Goal: Transaction & Acquisition: Purchase product/service

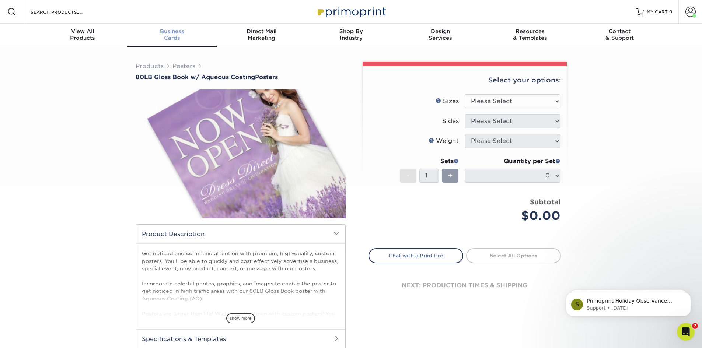
click at [167, 31] on span "Business" at bounding box center [172, 31] width 90 height 7
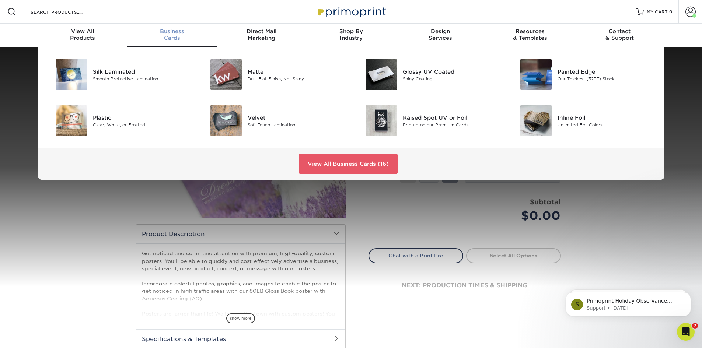
click at [172, 37] on div "Business Cards" at bounding box center [172, 34] width 90 height 13
click at [340, 162] on link "View All Business Cards (16)" at bounding box center [348, 164] width 99 height 20
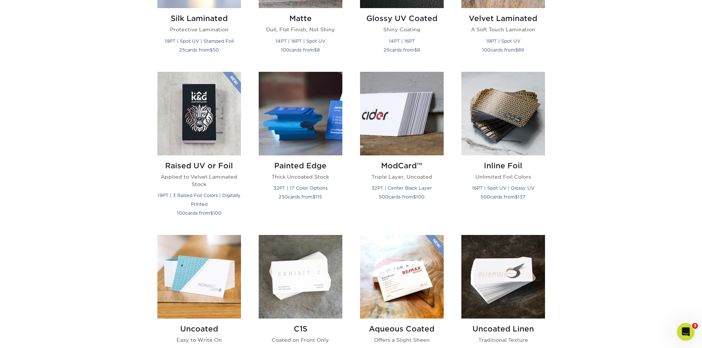
scroll to position [516, 0]
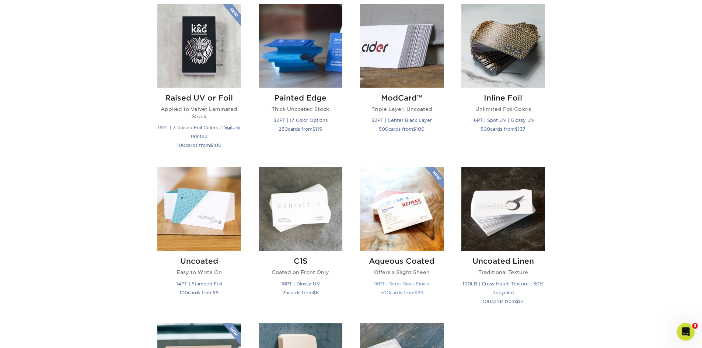
click at [408, 217] on img at bounding box center [402, 209] width 84 height 84
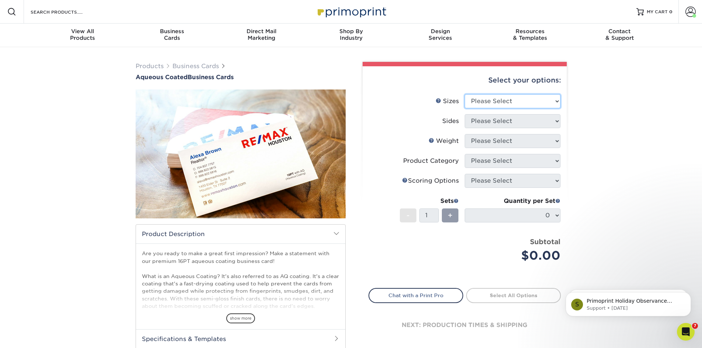
click at [486, 103] on select "Please Select 1.5" x 3.5" - Mini 1.75" x 3.5" - Mini 2" x 3" - Mini 2" x 3.5" -…" at bounding box center [513, 101] width 96 height 14
select select "2.00x3.50"
click at [465, 94] on select "Please Select 1.5" x 3.5" - Mini 1.75" x 3.5" - Mini 2" x 3" - Mini 2" x 3.5" -…" at bounding box center [513, 101] width 96 height 14
click at [490, 123] on select "Please Select Print Both Sides Print Front Only" at bounding box center [513, 121] width 96 height 14
select select "13abbda7-1d64-4f25-8bb2-c179b224825d"
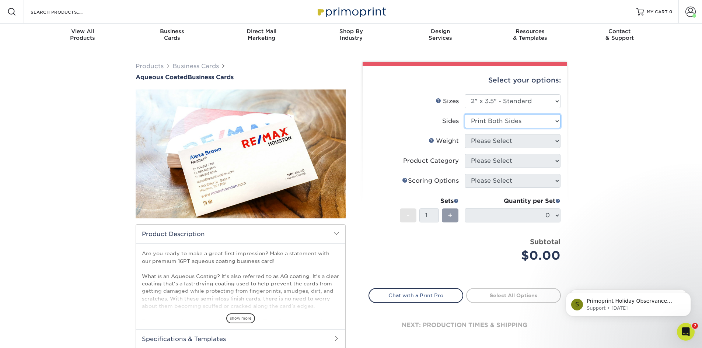
click at [465, 114] on select "Please Select Print Both Sides Print Front Only" at bounding box center [513, 121] width 96 height 14
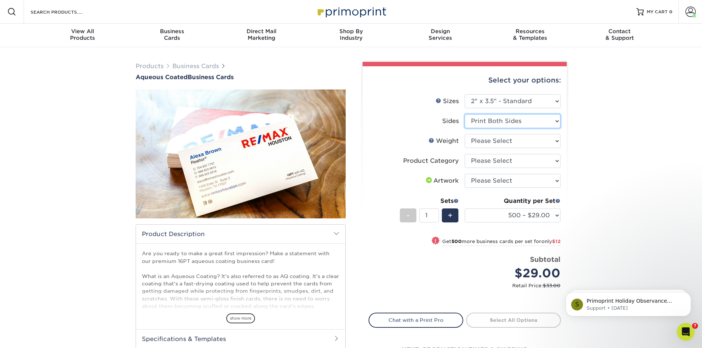
click at [514, 122] on select "Please Select Print Both Sides Print Front Only" at bounding box center [513, 121] width 96 height 14
click at [465, 114] on select "Please Select Print Both Sides Print Front Only" at bounding box center [513, 121] width 96 height 14
click at [505, 142] on select "Please Select 16PT" at bounding box center [513, 141] width 96 height 14
select select "16PT"
click at [465, 134] on select "Please Select 16PT" at bounding box center [513, 141] width 96 height 14
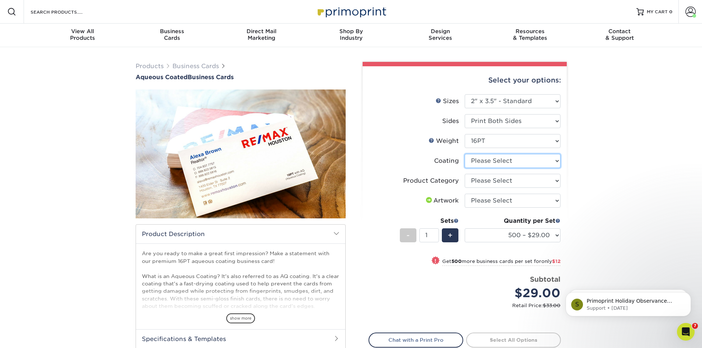
click at [505, 159] on select at bounding box center [513, 161] width 96 height 14
select select "d41dab50-ff65-4f4f-bb17-2afe4d36ae33"
click at [465, 154] on select at bounding box center [513, 161] width 96 height 14
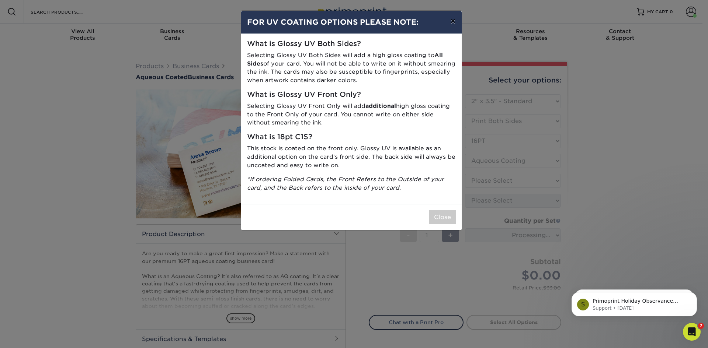
drag, startPoint x: 452, startPoint y: 20, endPoint x: 464, endPoint y: 62, distance: 44.0
click at [451, 20] on button "×" at bounding box center [452, 21] width 17 height 21
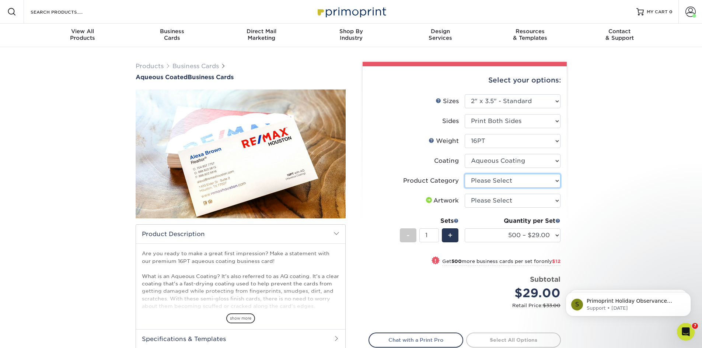
click at [504, 181] on select "Please Select Business Cards" at bounding box center [513, 181] width 96 height 14
select select "3b5148f1-0588-4f88-a218-97bcfdce65c1"
click at [465, 174] on select "Please Select Business Cards" at bounding box center [513, 181] width 96 height 14
click at [504, 201] on select "Please Select I will upload files I need a design - $100" at bounding box center [513, 201] width 96 height 14
select select "upload"
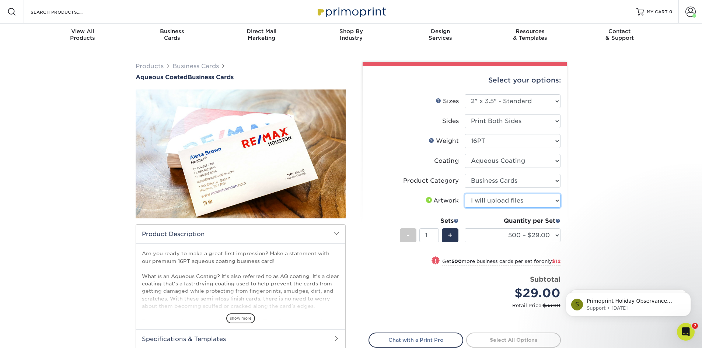
click at [465, 194] on select "Please Select I will upload files I need a design - $100" at bounding box center [513, 201] width 96 height 14
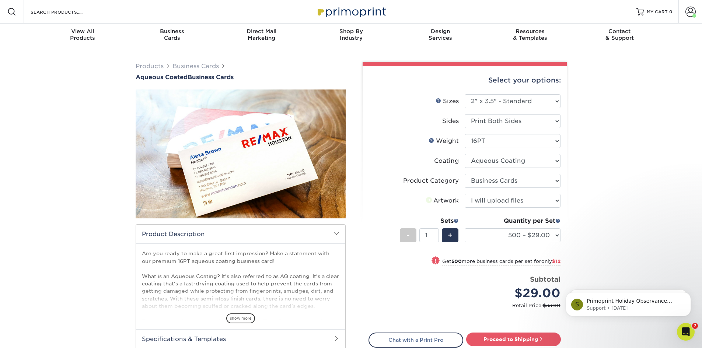
drag, startPoint x: 575, startPoint y: 222, endPoint x: 555, endPoint y: 224, distance: 20.3
click at [575, 222] on div "Products Business Cards Aqueous Coated Business Cards show more $" at bounding box center [351, 233] width 702 height 372
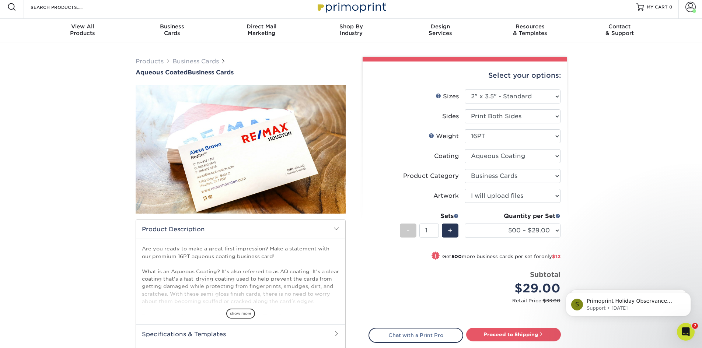
scroll to position [74, 0]
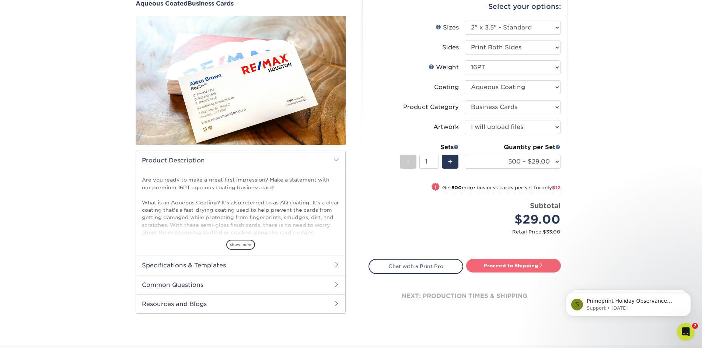
click at [497, 264] on link "Proceed to Shipping" at bounding box center [513, 265] width 95 height 13
type input "Set 1"
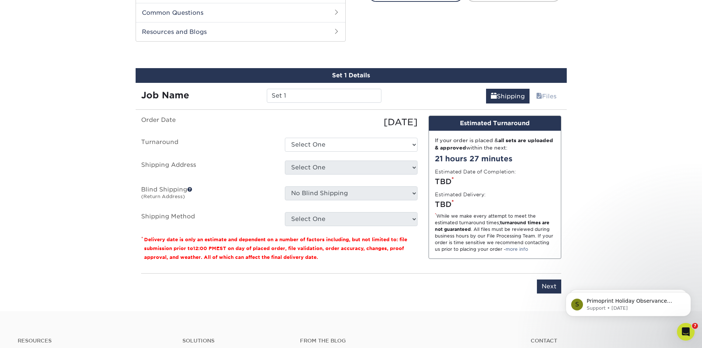
scroll to position [353, 0]
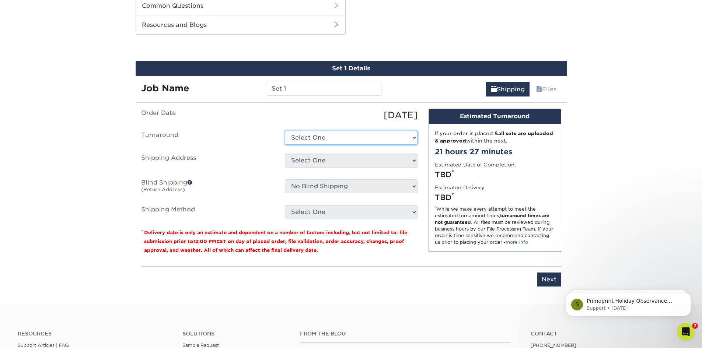
click at [338, 133] on select "Select One 2-4 Business Days 2 Day Next Business Day" at bounding box center [351, 138] width 133 height 14
select select "4daec460-e423-4ebc-a4ab-fa86fd28b91d"
click at [285, 131] on select "Select One 2-4 Business Days 2 Day Next Business Day" at bounding box center [351, 138] width 133 height 14
click at [332, 159] on select "Select One Bellingham Chamber - Stephanie Carmella - KW Chelsea - CIS Home Home…" at bounding box center [351, 161] width 133 height 14
select select "247045"
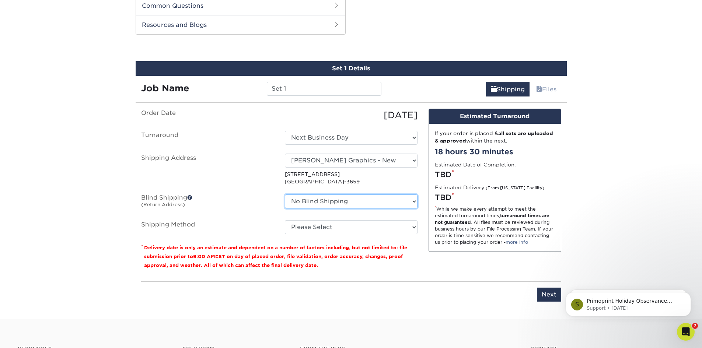
click at [346, 201] on select "No Blind Shipping Bellingham Chamber - Stephanie Carmella - KW Chelsea - CIS Ho…" at bounding box center [351, 202] width 133 height 14
select select "247045"
click at [285, 195] on select "No Blind Shipping Bellingham Chamber - Stephanie Carmella - KW Chelsea - CIS Ho…" at bounding box center [351, 202] width 133 height 14
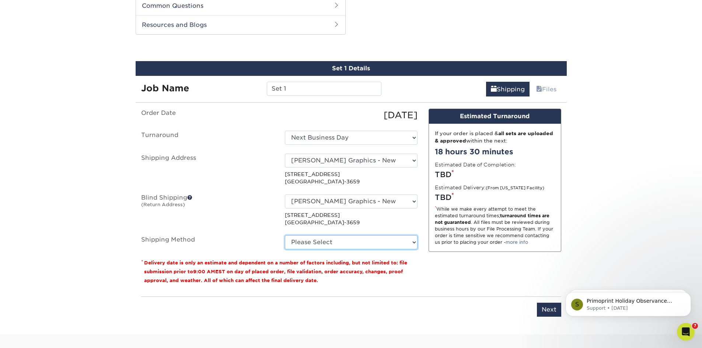
click at [344, 239] on select "Please Select Ground Shipping (+$8.96) 3 Day Shipping Service (+$18.69) 2 Day A…" at bounding box center [351, 243] width 133 height 14
select select "03"
click at [285, 236] on select "Please Select Ground Shipping (+$8.96) 3 Day Shipping Service (+$18.69) 2 Day A…" at bounding box center [351, 243] width 133 height 14
click at [637, 226] on div "Products Business Cards Aqueous Coated Business Cards show more $" at bounding box center [351, 14] width 702 height 641
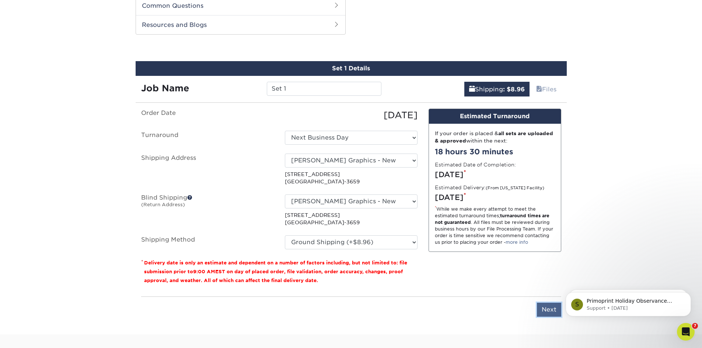
click at [554, 310] on input "Next" at bounding box center [549, 310] width 24 height 14
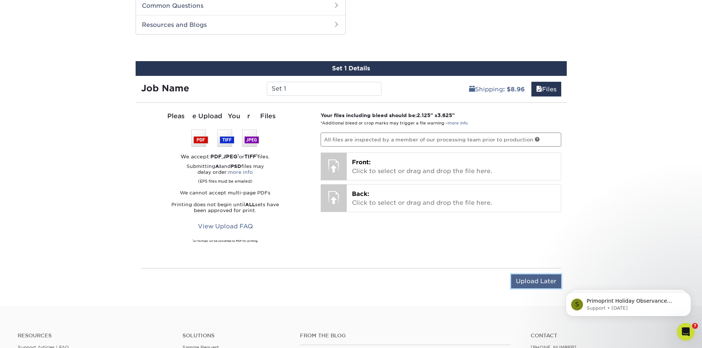
click at [528, 282] on input "Upload Later" at bounding box center [536, 282] width 50 height 14
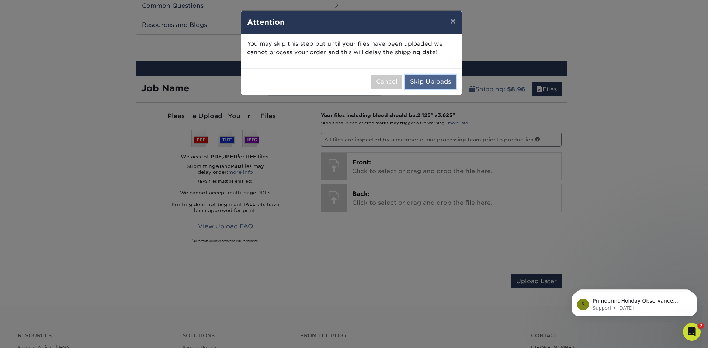
click at [430, 79] on button "Skip Uploads" at bounding box center [430, 82] width 51 height 14
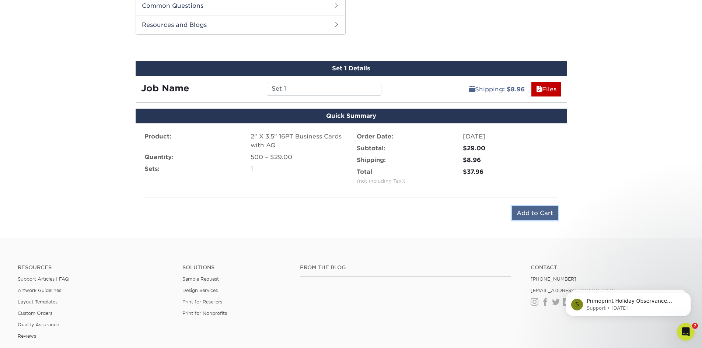
click at [518, 210] on input "Add to Cart" at bounding box center [535, 213] width 46 height 14
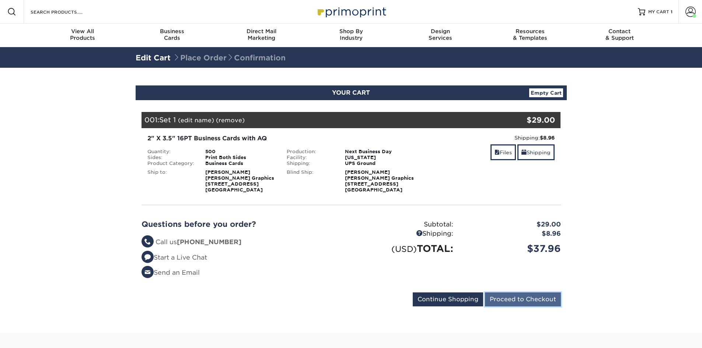
click at [521, 296] on input "Proceed to Checkout" at bounding box center [523, 300] width 76 height 14
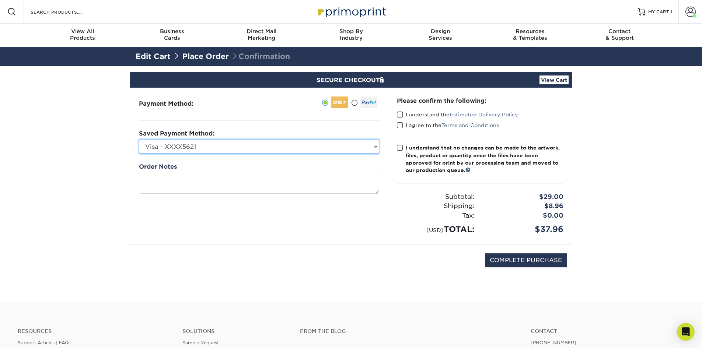
click at [210, 145] on select "Visa - XXXX5621 Visa - XXXX5621 Visa - XXXX5621 Visa - XXXX2313 MasterCard - XX…" at bounding box center [259, 147] width 240 height 14
select select "67761"
click at [139, 140] on select "Visa - XXXX5621 Visa - XXXX5621 Visa - XXXX5621 Visa - XXXX2313 MasterCard - XX…" at bounding box center [259, 147] width 240 height 14
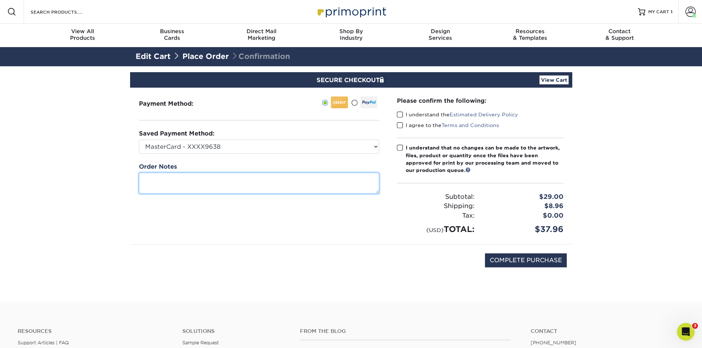
click at [209, 177] on textarea at bounding box center [259, 183] width 240 height 21
click at [401, 114] on span at bounding box center [400, 114] width 6 height 7
click at [0, 0] on input "I understand the Estimated Delivery Policy" at bounding box center [0, 0] width 0 height 0
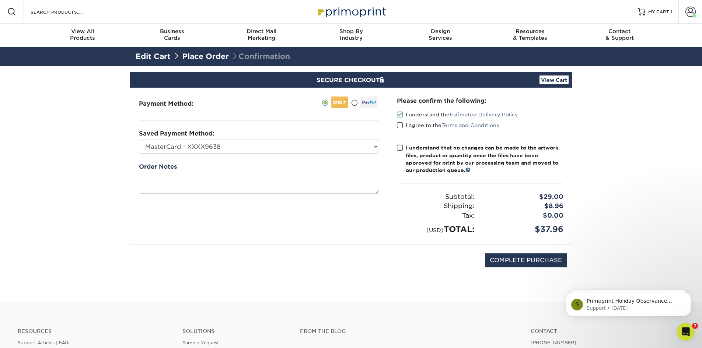
click at [401, 125] on span at bounding box center [400, 125] width 6 height 7
click at [0, 0] on input "I agree to the Terms and Conditions" at bounding box center [0, 0] width 0 height 0
click at [401, 147] on span at bounding box center [400, 148] width 6 height 7
click at [0, 0] on input "I understand that no changes can be made to the artwork, files, product or quan…" at bounding box center [0, 0] width 0 height 0
click at [503, 260] on input "COMPLETE PURCHASE" at bounding box center [526, 261] width 82 height 14
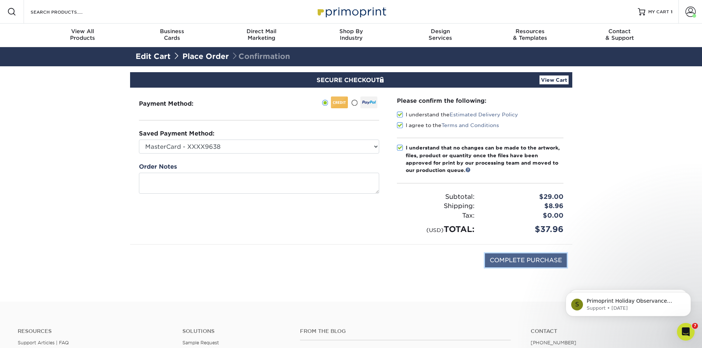
type input "PROCESSING, PLEASE WAIT..."
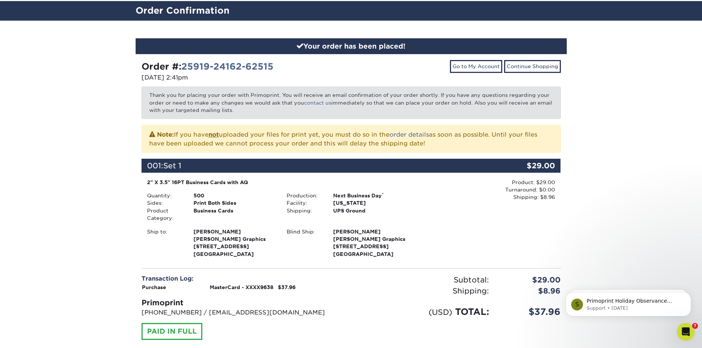
scroll to position [111, 0]
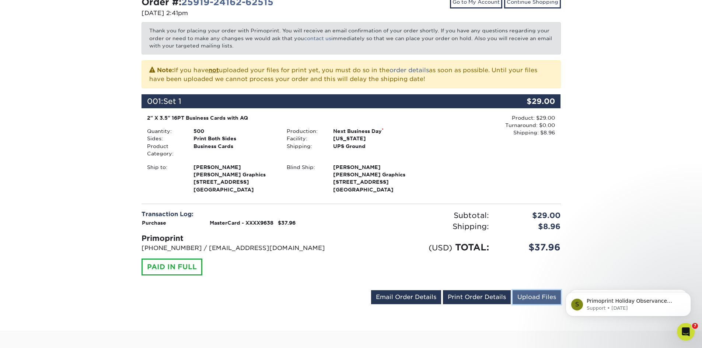
click at [538, 297] on link "Upload Files" at bounding box center [537, 297] width 48 height 14
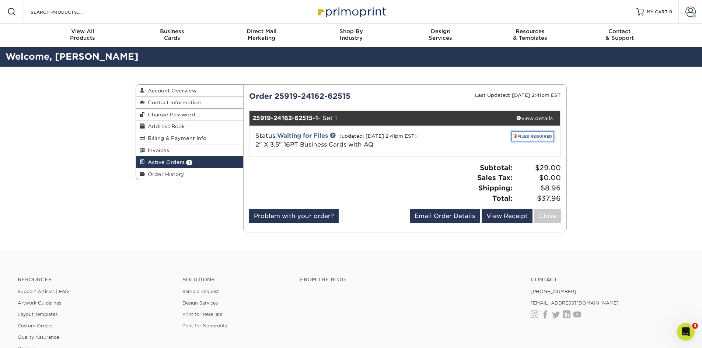
click at [525, 134] on link "FILES REQUIRED" at bounding box center [533, 137] width 43 height 10
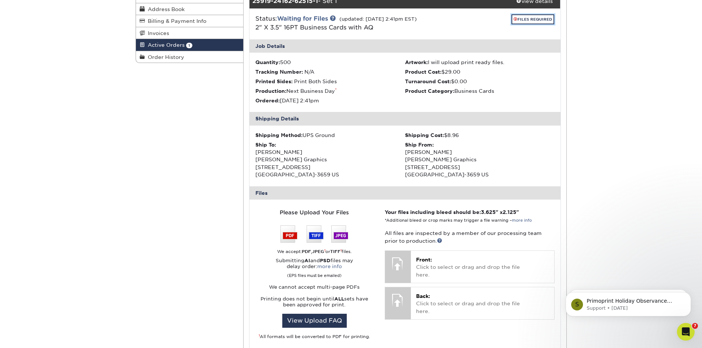
scroll to position [147, 0]
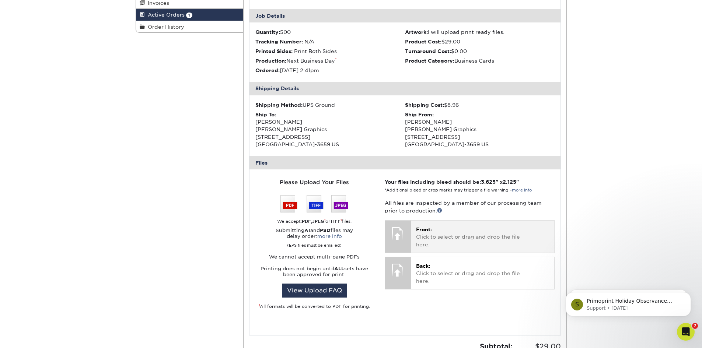
click at [434, 241] on p "Front: Click to select or drag and drop the file here." at bounding box center [482, 237] width 133 height 22
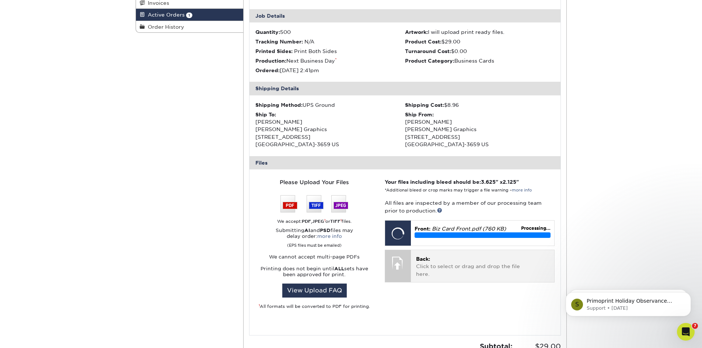
click at [460, 265] on p "Back: Click to select or drag and drop the file here." at bounding box center [482, 266] width 133 height 22
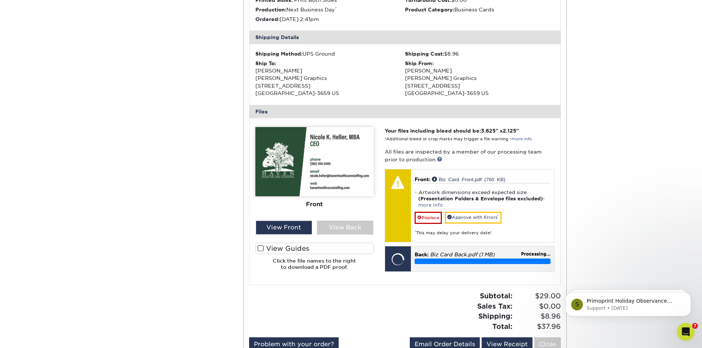
scroll to position [221, 0]
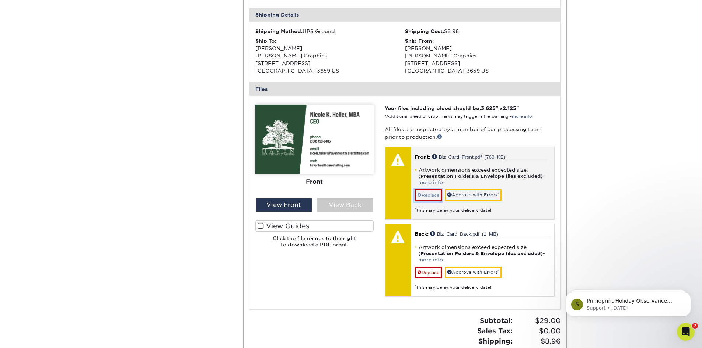
click at [427, 197] on link "Replace" at bounding box center [428, 195] width 27 height 12
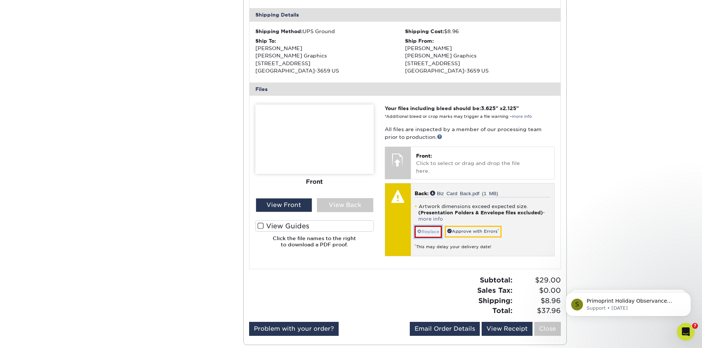
click at [431, 226] on link "Replace" at bounding box center [428, 232] width 27 height 12
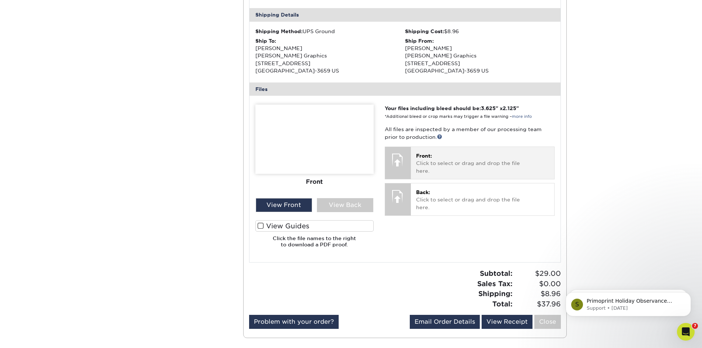
click at [442, 158] on p "Front: Click to select or drag and drop the file here." at bounding box center [482, 163] width 133 height 22
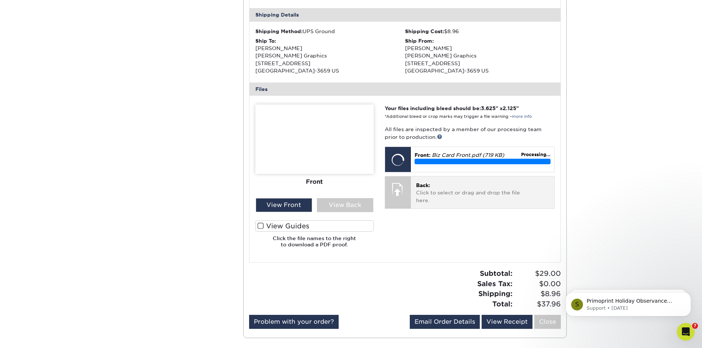
click at [440, 188] on p "Back: Click to select or drag and drop the file here." at bounding box center [482, 193] width 133 height 22
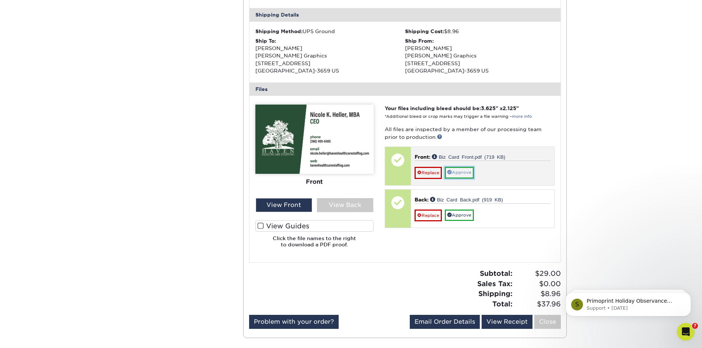
click at [457, 174] on link "Approve" at bounding box center [459, 172] width 29 height 11
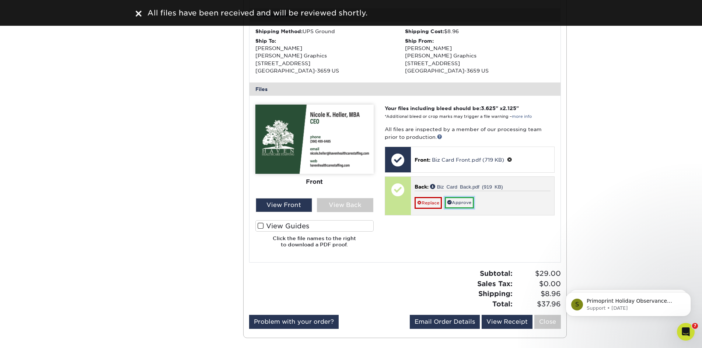
click at [457, 201] on link "Approve" at bounding box center [459, 202] width 29 height 11
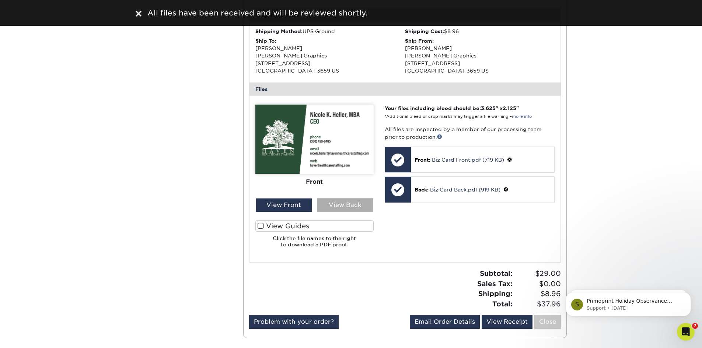
click at [337, 203] on div "View Back" at bounding box center [345, 205] width 56 height 14
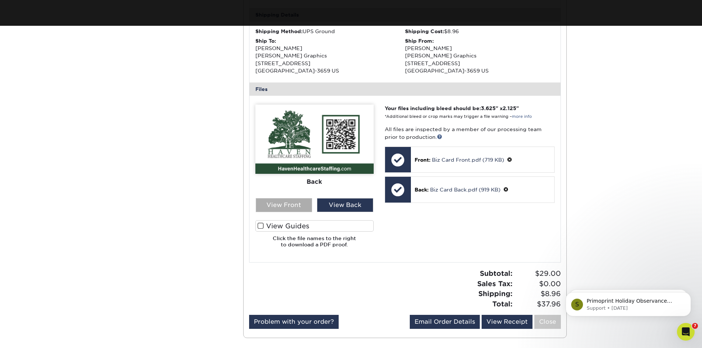
click at [297, 205] on div "View Front" at bounding box center [284, 205] width 56 height 14
